Goal: Navigation & Orientation: Find specific page/section

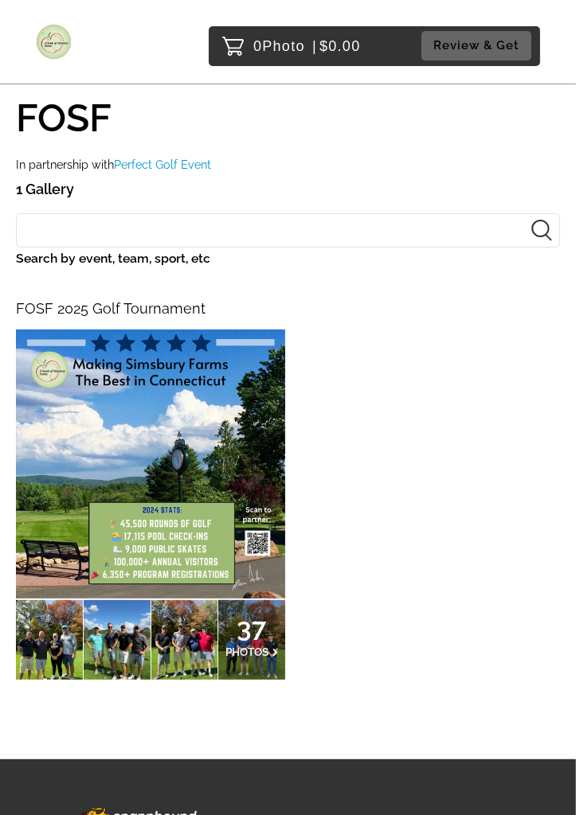
scroll to position [74, 0]
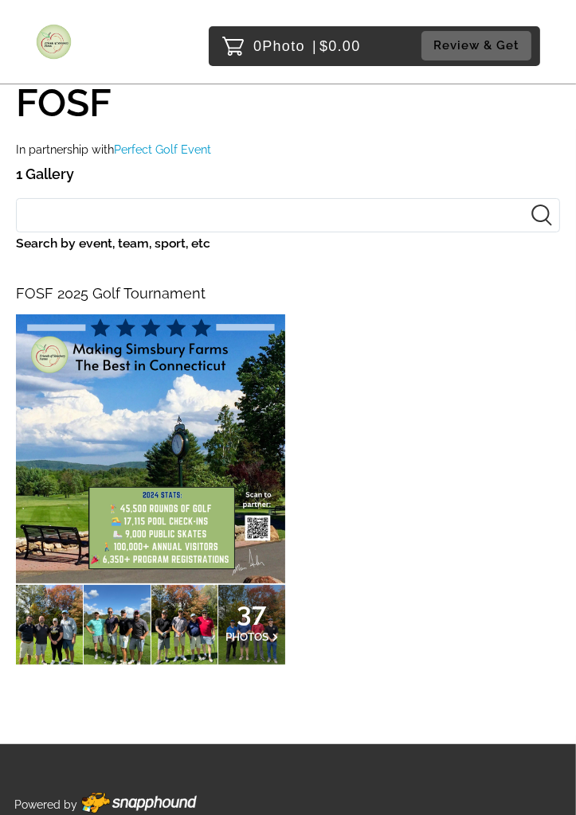
click at [201, 430] on img at bounding box center [150, 448] width 269 height 269
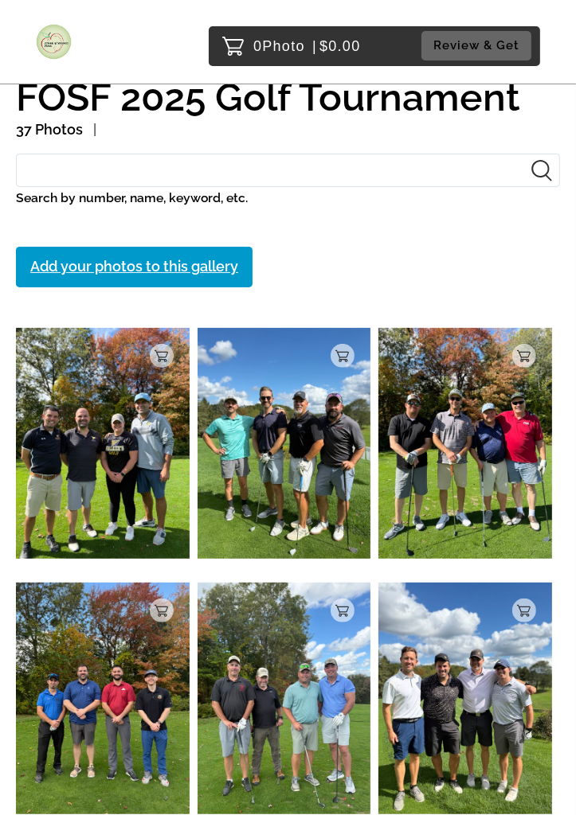
scroll to position [108, 0]
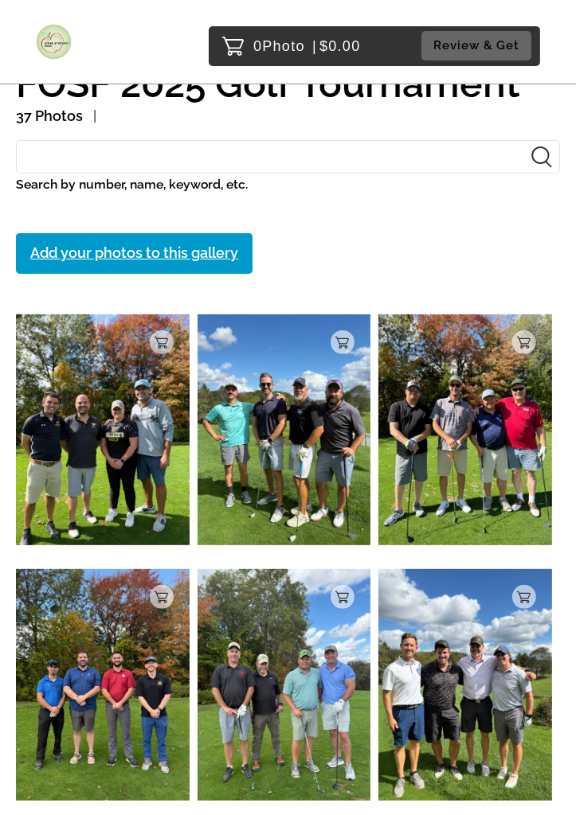
click at [108, 452] on img at bounding box center [103, 429] width 174 height 231
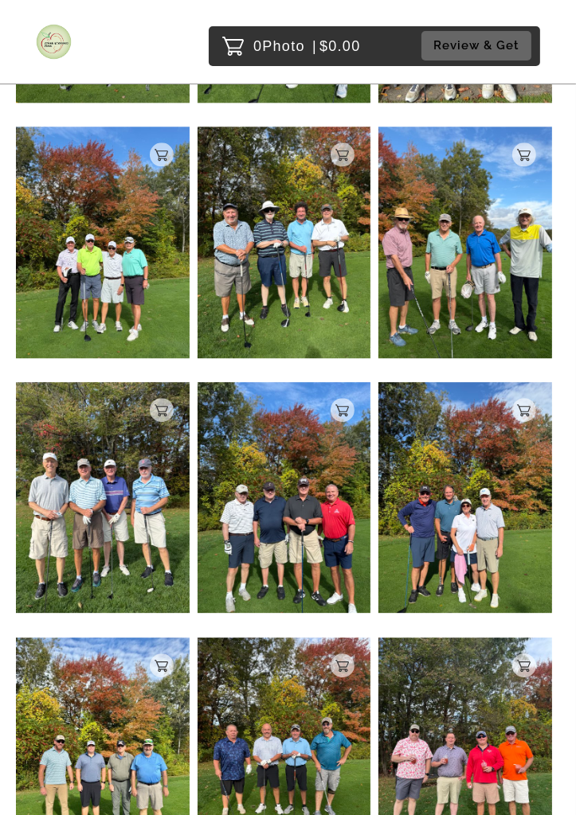
scroll to position [2340, 0]
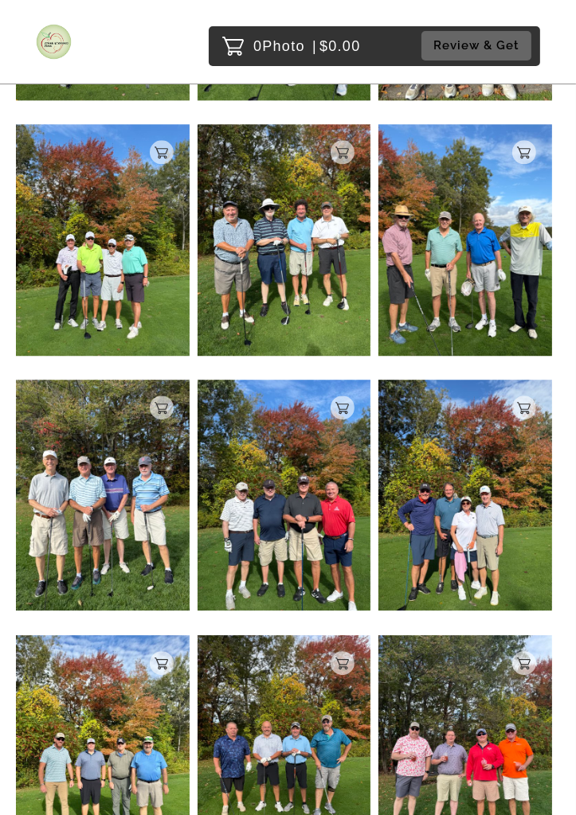
click at [316, 299] on img at bounding box center [284, 239] width 174 height 231
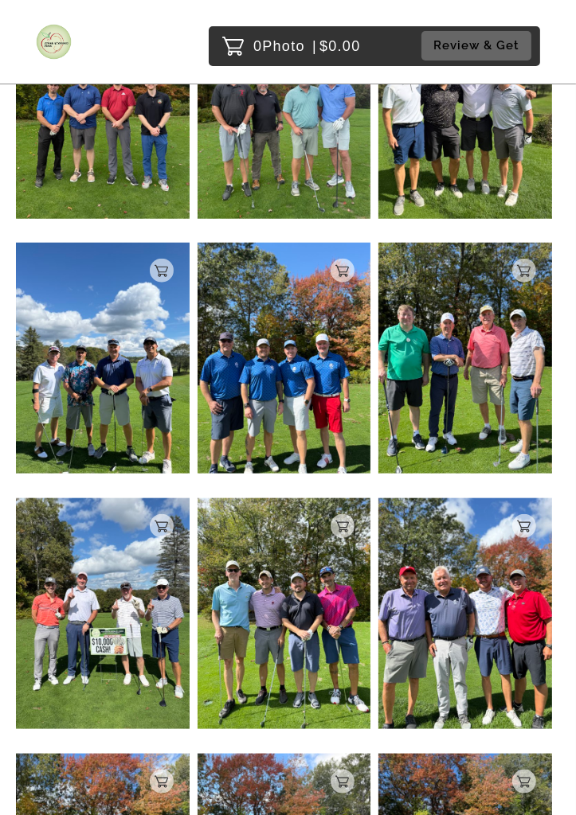
scroll to position [691, 0]
